Goal: Navigation & Orientation: Find specific page/section

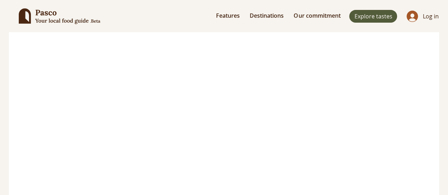
click at [222, 165] on span "Explore new tastes" at bounding box center [223, 165] width 66 height 10
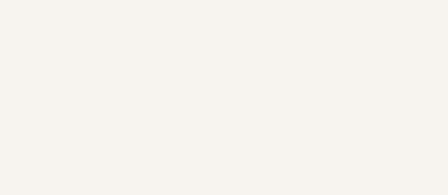
scroll to position [872, 0]
click at [241, 136] on div "main content" at bounding box center [306, 61] width 212 height 176
click at [238, 134] on span "Explore tastes" at bounding box center [234, 139] width 49 height 10
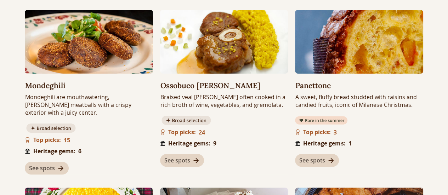
scroll to position [168, 0]
